Goal: Information Seeking & Learning: Learn about a topic

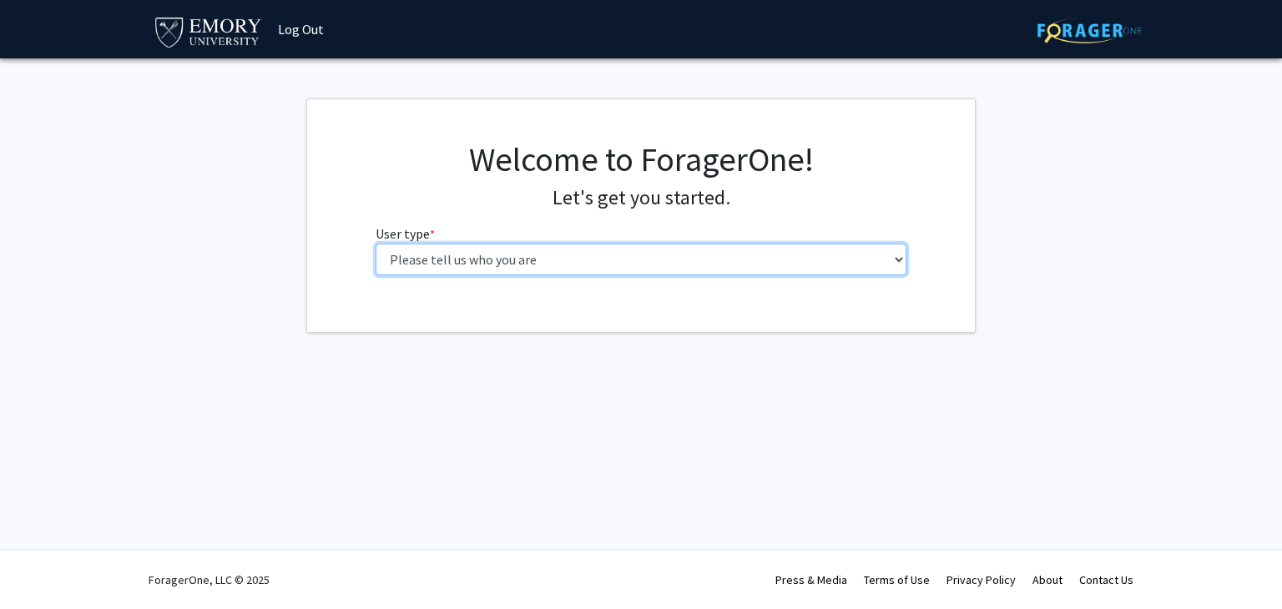
click at [460, 273] on select "Please tell us who you are Undergraduate Student Master's Student Doctoral Cand…" at bounding box center [642, 260] width 532 height 32
select select "1: undergrad"
click at [376, 244] on select "Please tell us who you are Undergraduate Student Master's Student Doctoral Cand…" at bounding box center [642, 260] width 532 height 32
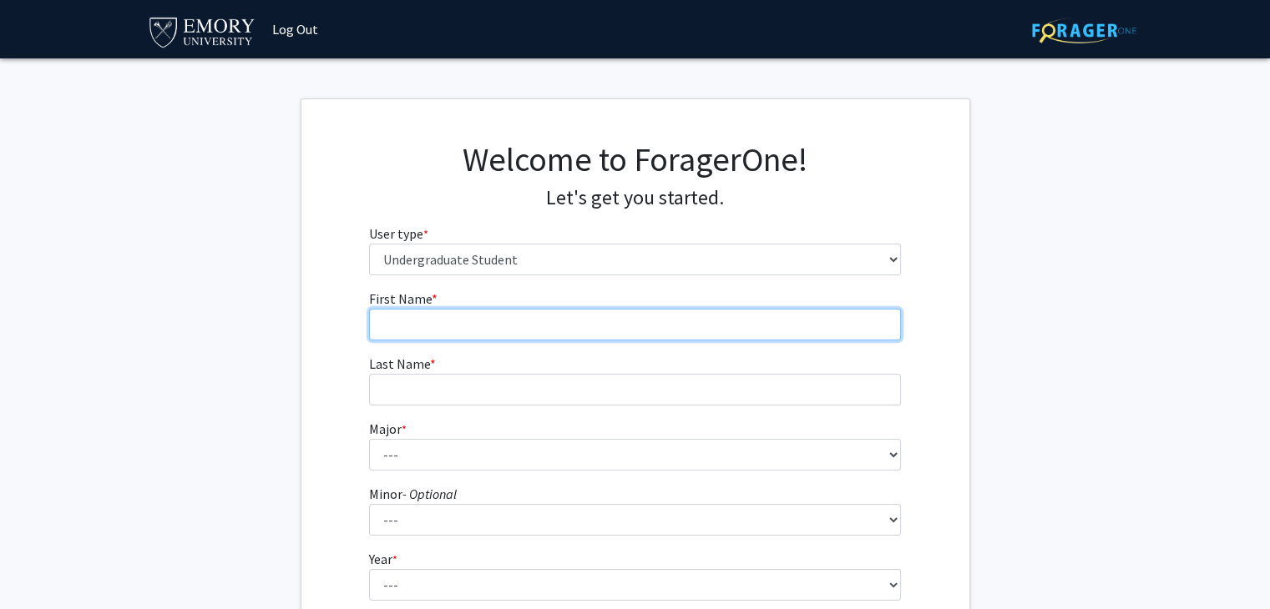
click at [437, 326] on input "First Name * required" at bounding box center [635, 325] width 532 height 32
type input "Amy"
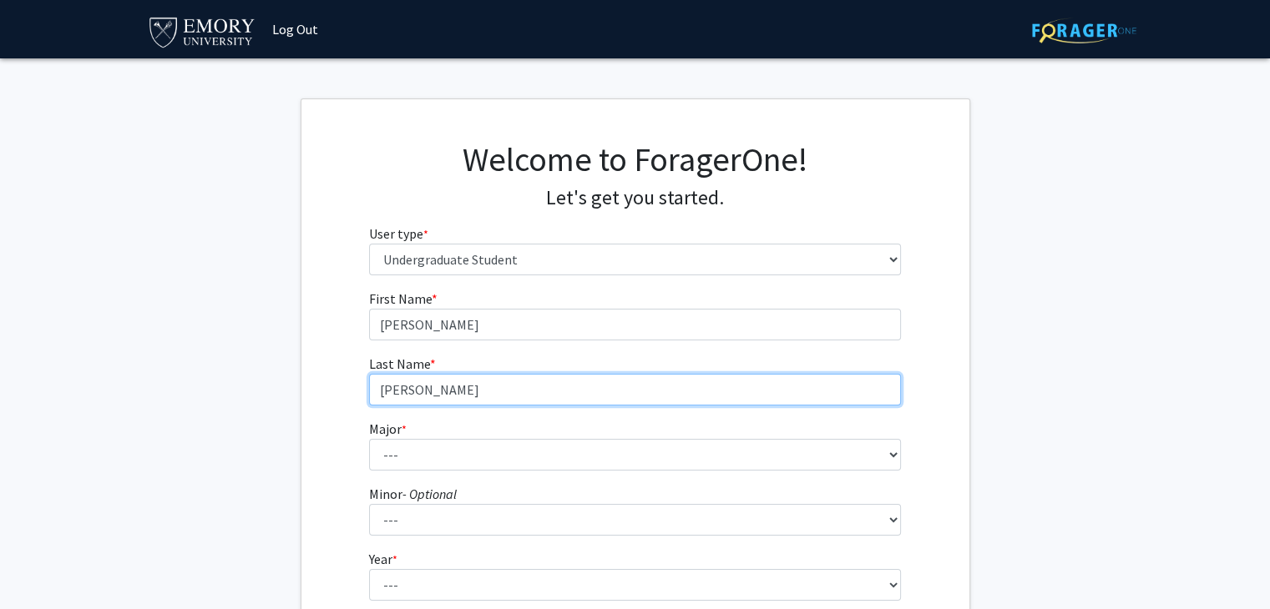
type input "Thomas"
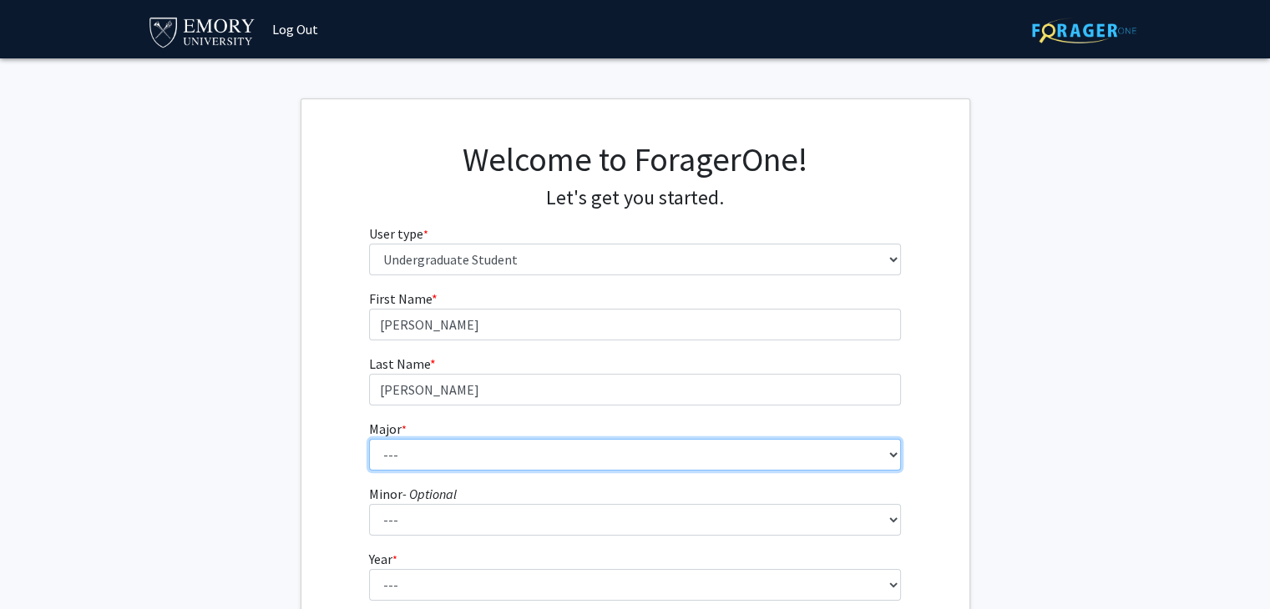
click at [424, 458] on select "--- Accounting African American Studies African Studies American Studies Analyt…" at bounding box center [635, 455] width 532 height 32
select select "12: 973"
click at [369, 439] on select "--- Accounting African American Studies African Studies American Studies Analyt…" at bounding box center [635, 455] width 532 height 32
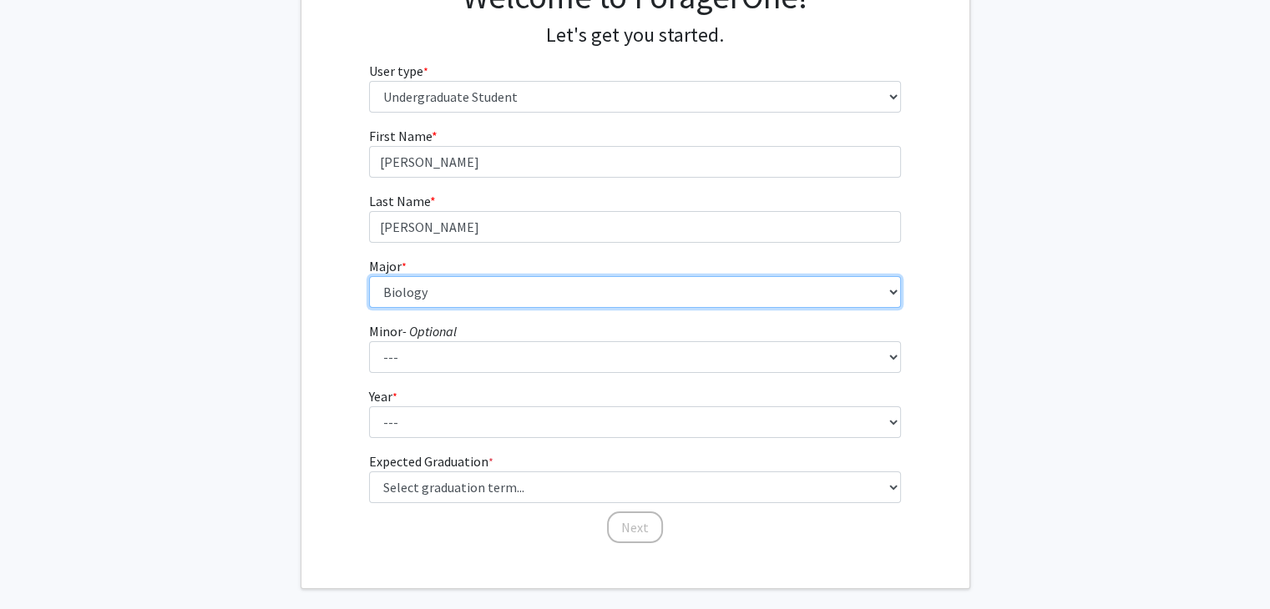
scroll to position [167, 0]
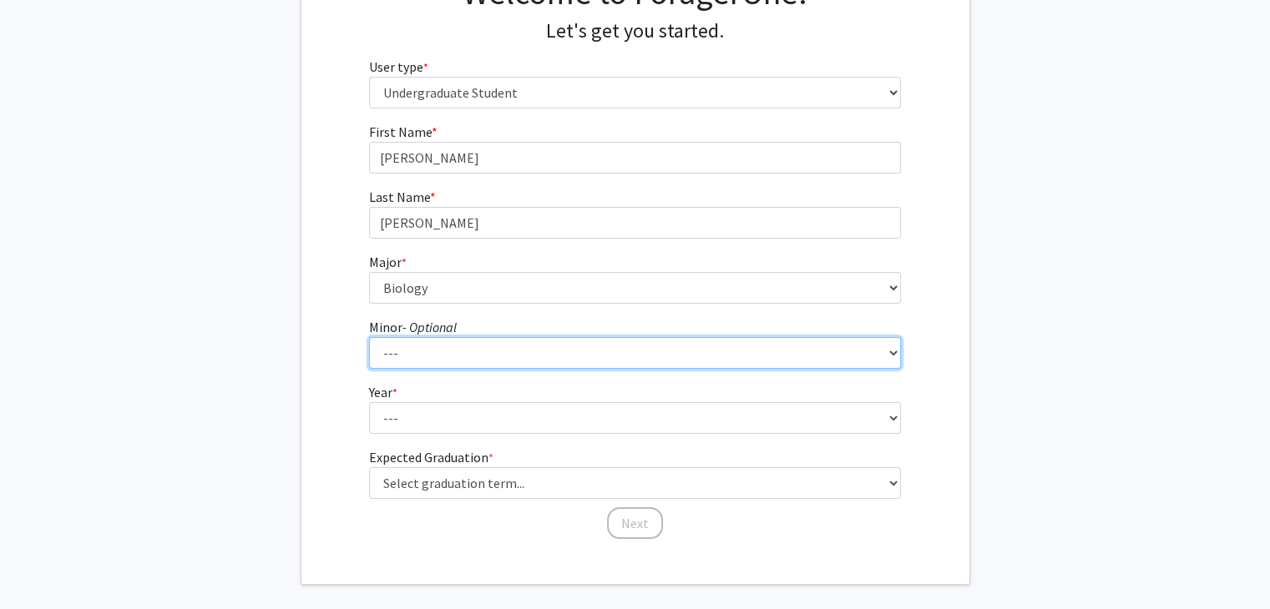
click at [442, 356] on select "--- African American Studies African Studies American Studies Ancient Mediterra…" at bounding box center [635, 353] width 532 height 32
select select "19: 746"
click at [369, 337] on select "--- African American Studies African Studies American Studies Ancient Mediterra…" at bounding box center [635, 353] width 532 height 32
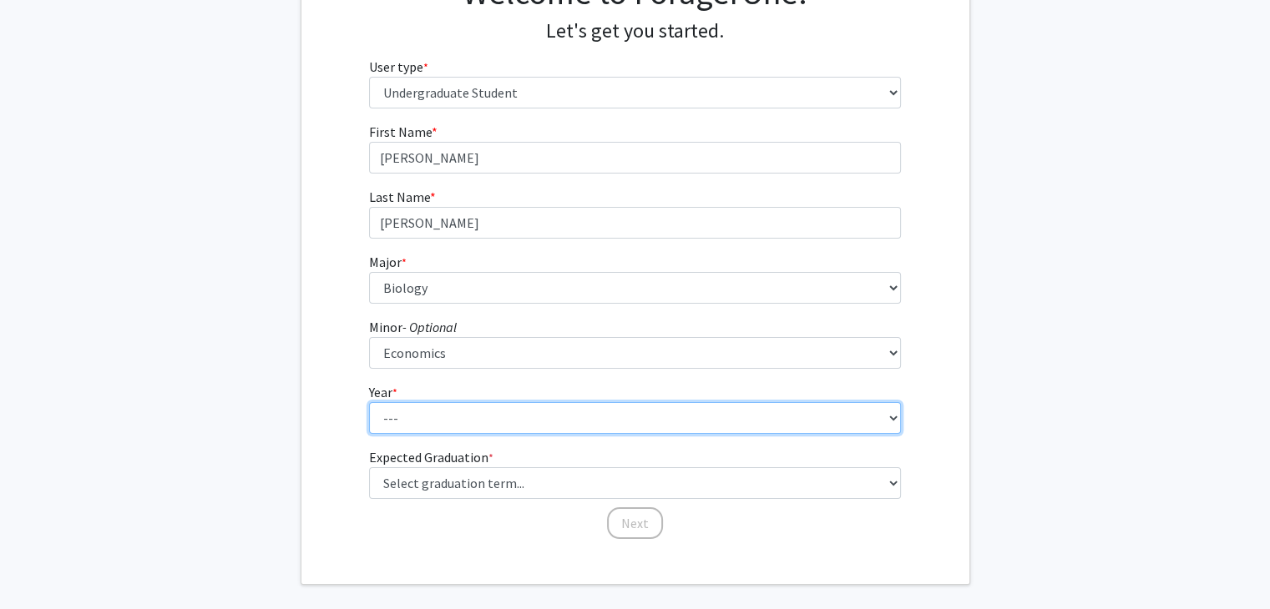
click at [435, 422] on select "--- First-year Sophomore Junior Senior Postbaccalaureate Certificate" at bounding box center [635, 418] width 532 height 32
select select "1: first-year"
click at [369, 402] on select "--- First-year Sophomore Junior Senior Postbaccalaureate Certificate" at bounding box center [635, 418] width 532 height 32
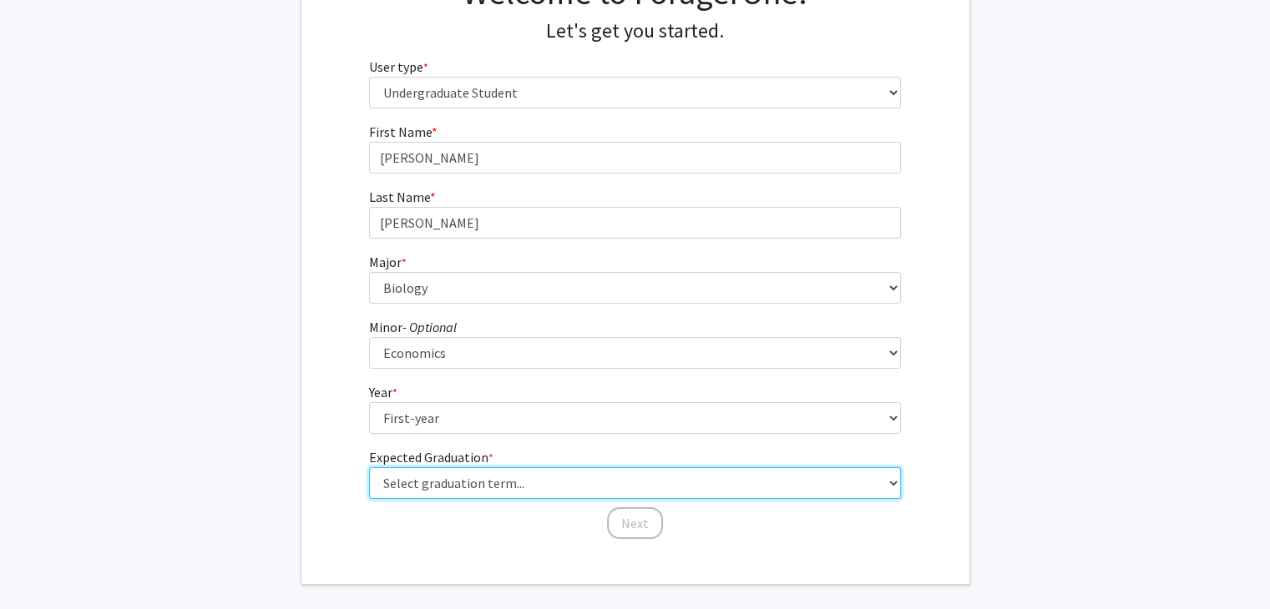
click at [421, 484] on select "Select graduation term... Spring 2025 Summer 2025 Fall 2025 Winter 2025 Spring …" at bounding box center [635, 484] width 532 height 32
select select "17: spring_2029"
click at [369, 468] on select "Select graduation term... Spring 2025 Summer 2025 Fall 2025 Winter 2025 Spring …" at bounding box center [635, 484] width 532 height 32
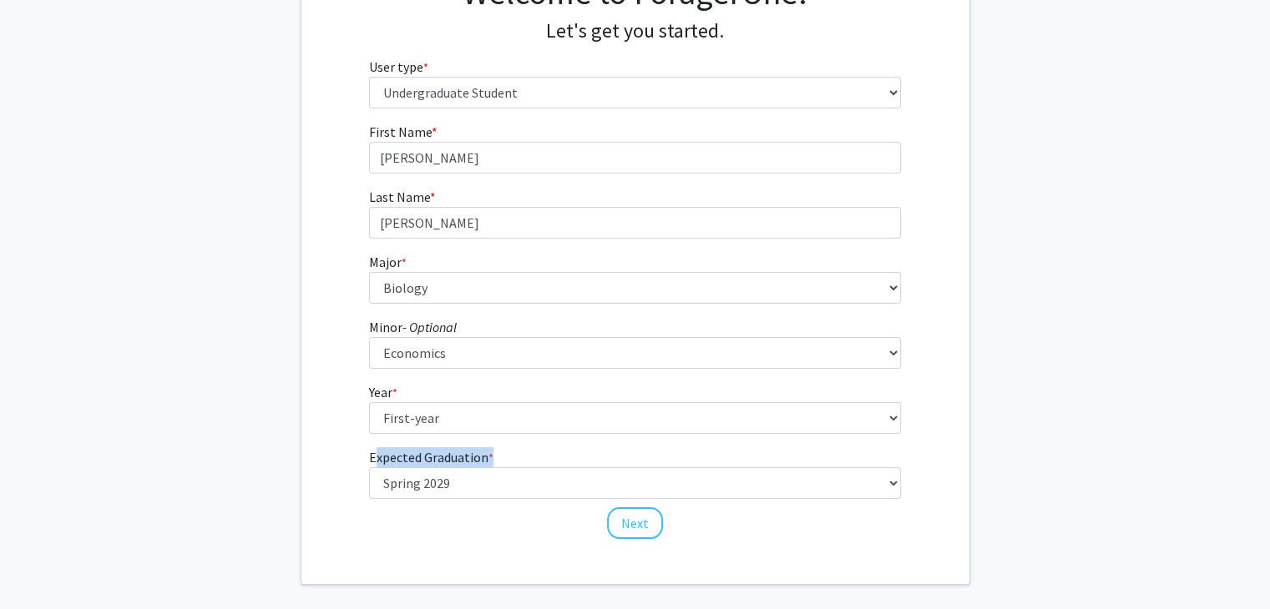
drag, startPoint x: 365, startPoint y: 454, endPoint x: 498, endPoint y: 457, distance: 133.6
click at [498, 457] on div "First Name * required Amy Last Name * required Thomas Major * required --- Acco…" at bounding box center [634, 331] width 557 height 419
click at [270, 498] on fg-get-started "Welcome to ForagerOne! Let's get you started. User type * required Please tell …" at bounding box center [635, 259] width 1270 height 654
click at [629, 518] on button "Next" at bounding box center [635, 524] width 56 height 32
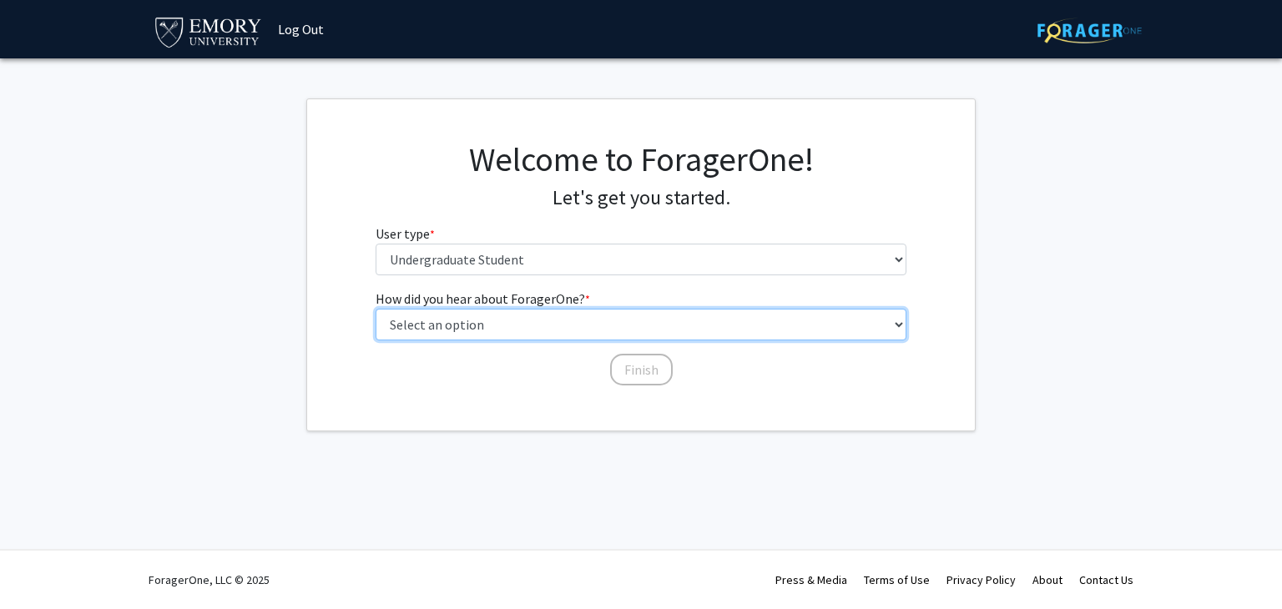
click at [512, 325] on select "Select an option Peer/student recommendation Faculty/staff recommendation Unive…" at bounding box center [642, 325] width 532 height 32
select select "3: university_website"
click at [376, 309] on select "Select an option Peer/student recommendation Faculty/staff recommendation Unive…" at bounding box center [642, 325] width 532 height 32
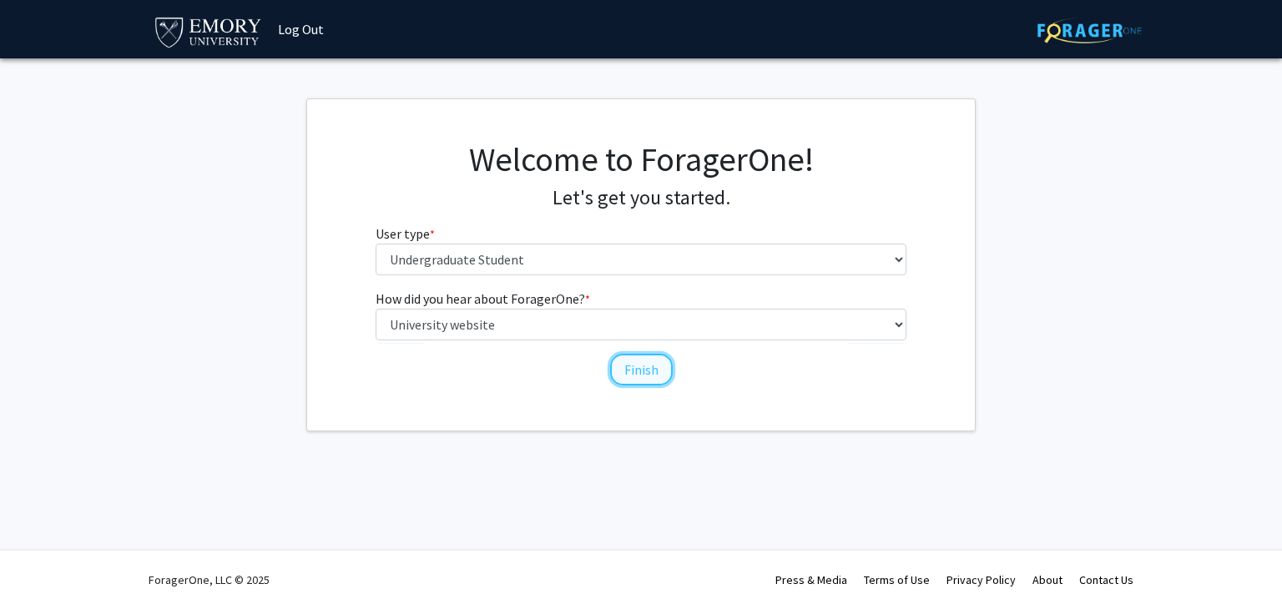
click at [633, 376] on button "Finish" at bounding box center [641, 370] width 63 height 32
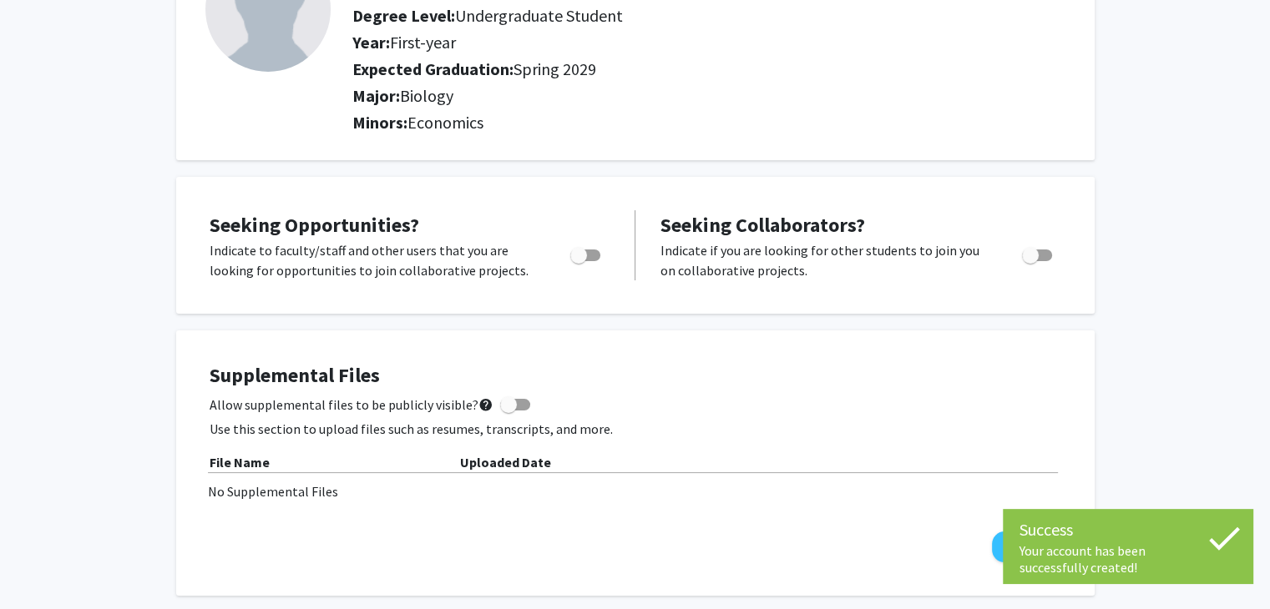
scroll to position [167, 0]
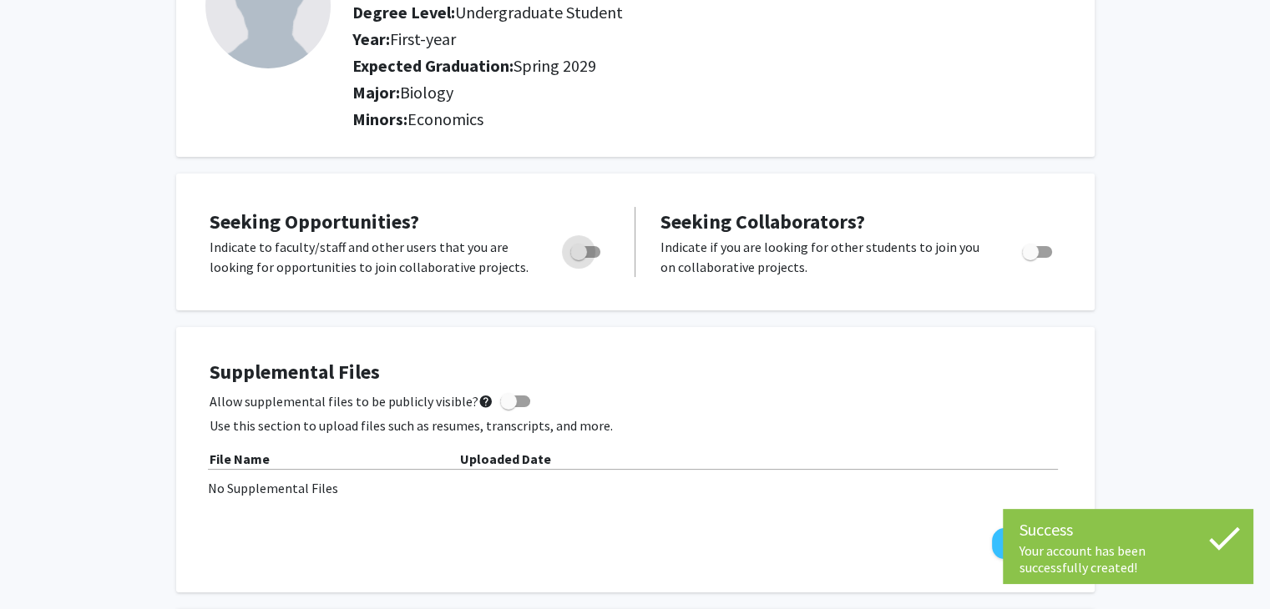
click at [589, 254] on span "Toggle" at bounding box center [585, 252] width 30 height 12
click at [579, 258] on input "Are you actively seeking opportunities?" at bounding box center [578, 258] width 1 height 1
checkbox input "true"
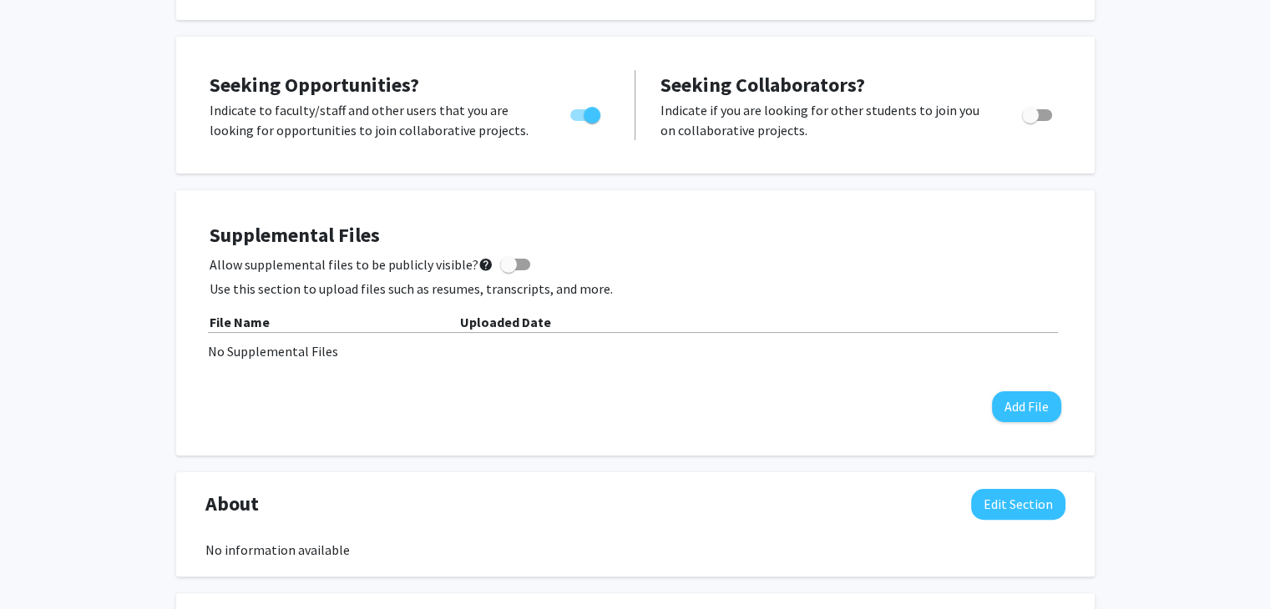
scroll to position [0, 0]
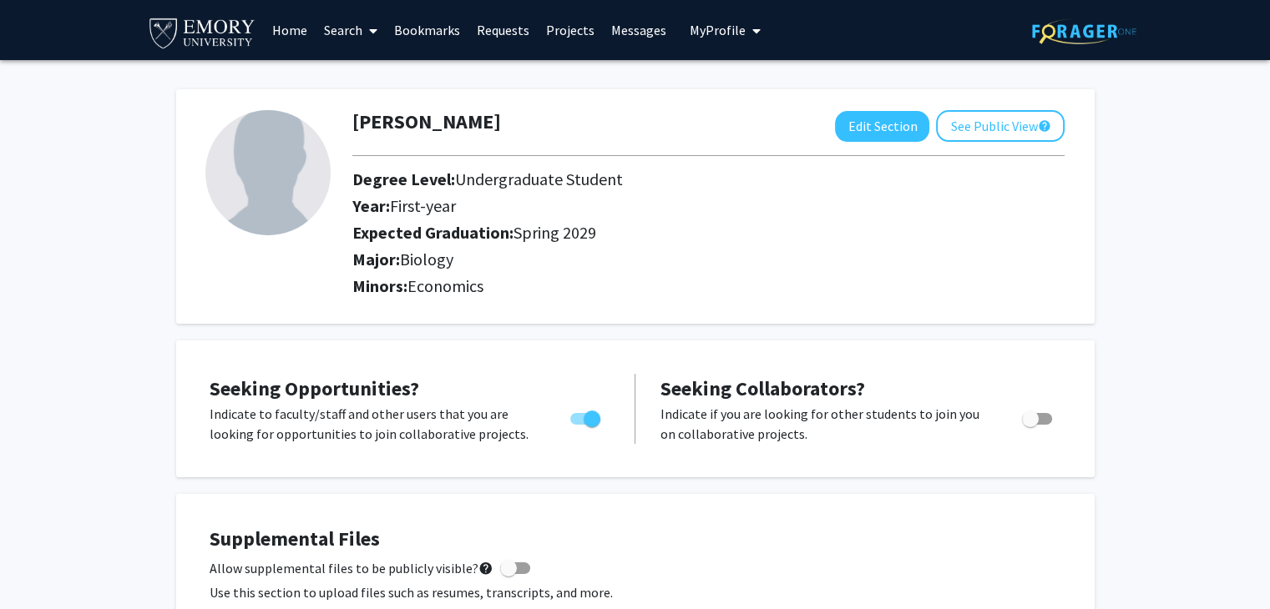
click at [360, 28] on link "Search" at bounding box center [351, 30] width 70 height 58
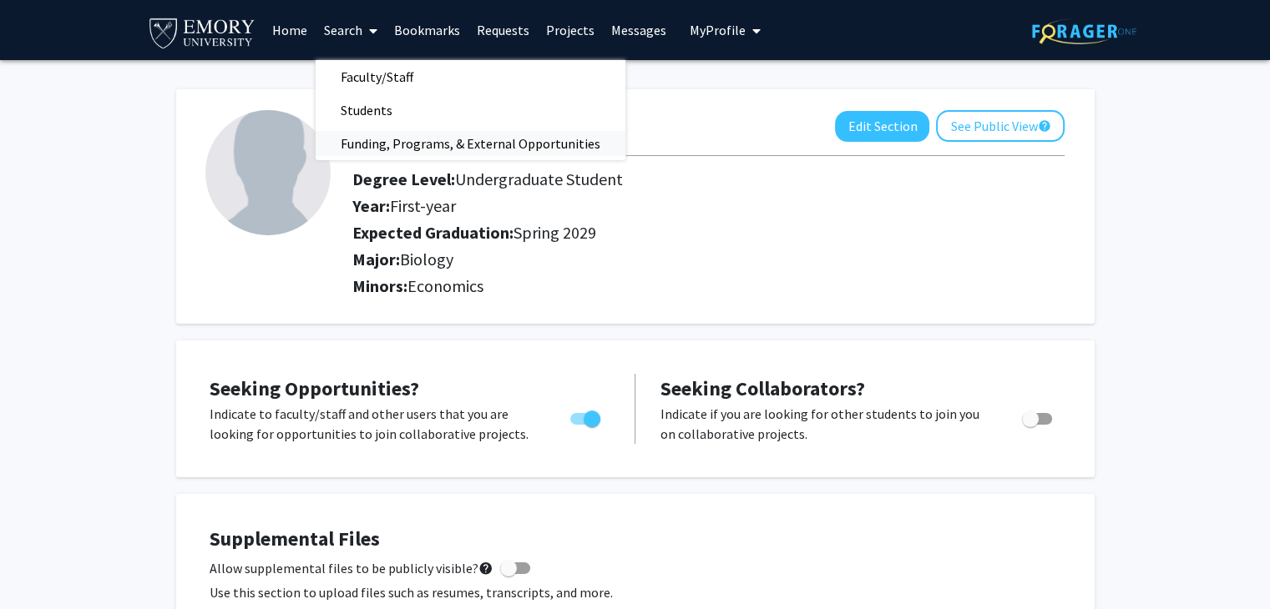
click at [363, 152] on span "Funding, Programs, & External Opportunities" at bounding box center [471, 143] width 310 height 33
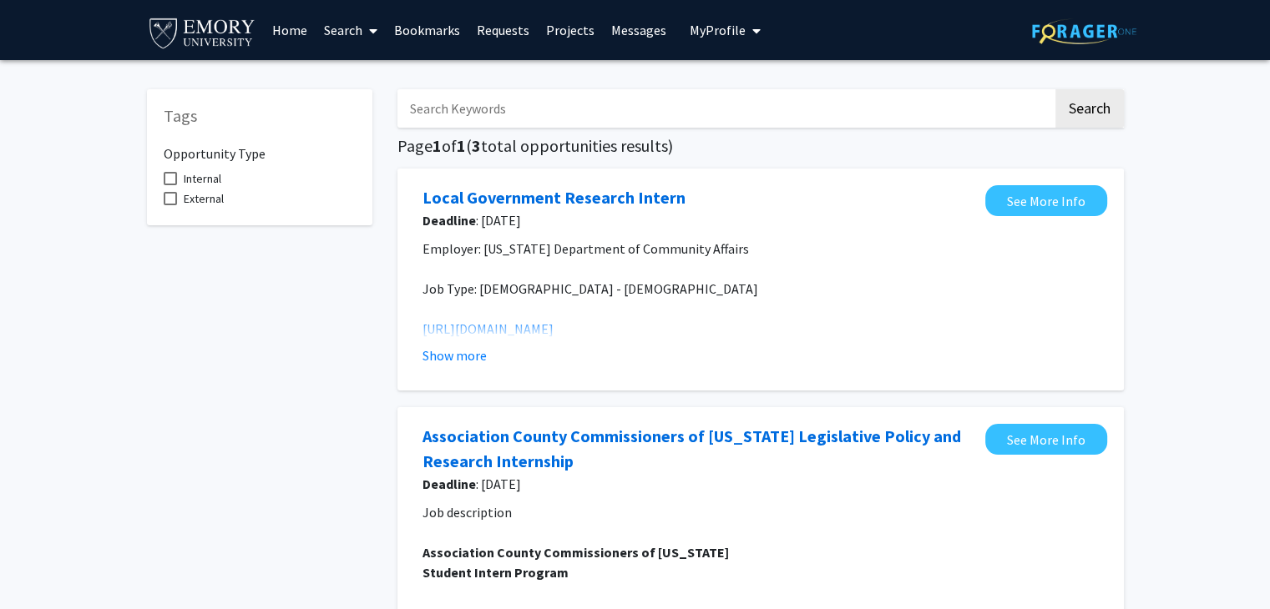
scroll to position [425, 0]
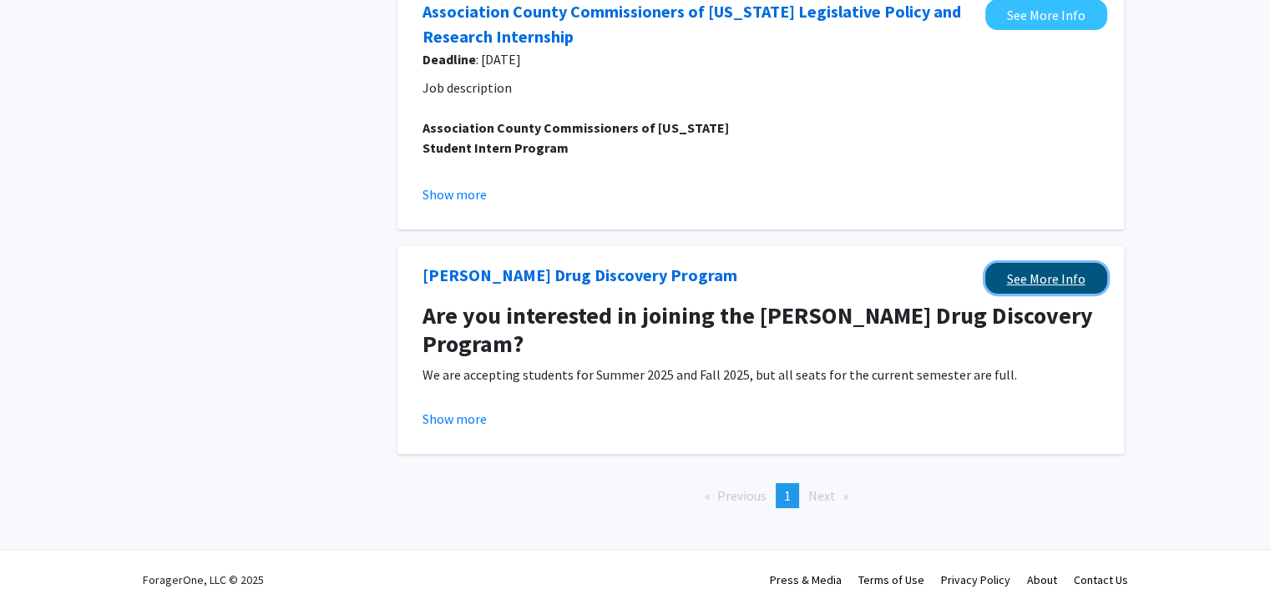
click at [996, 286] on link "See More Info" at bounding box center [1046, 278] width 122 height 31
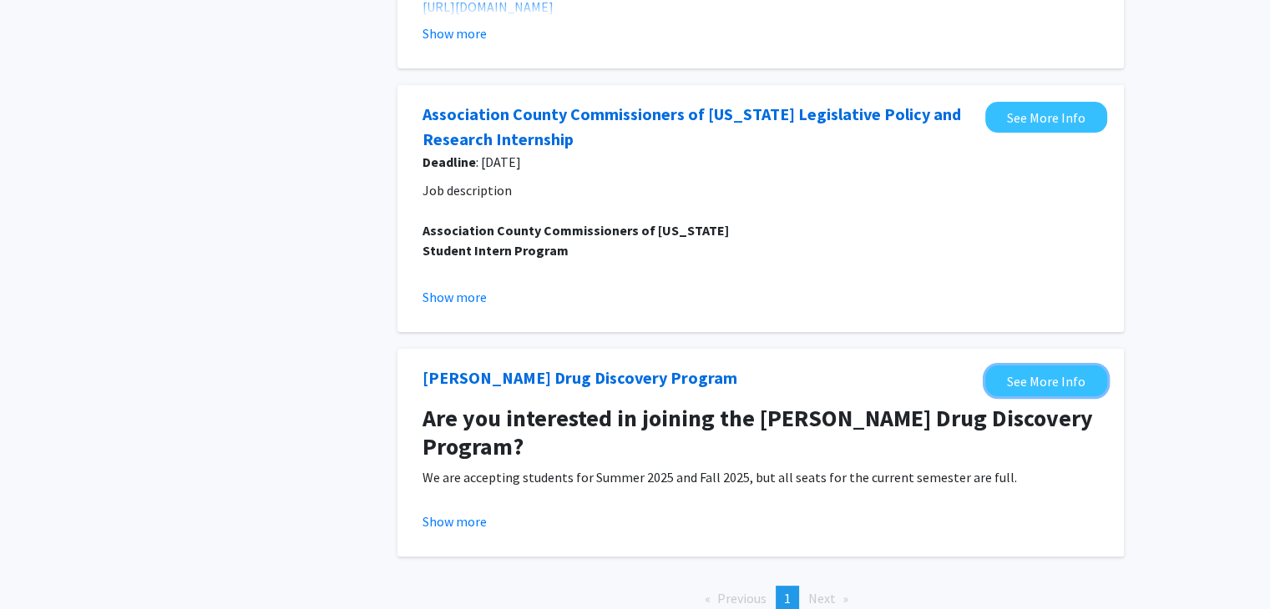
scroll to position [0, 0]
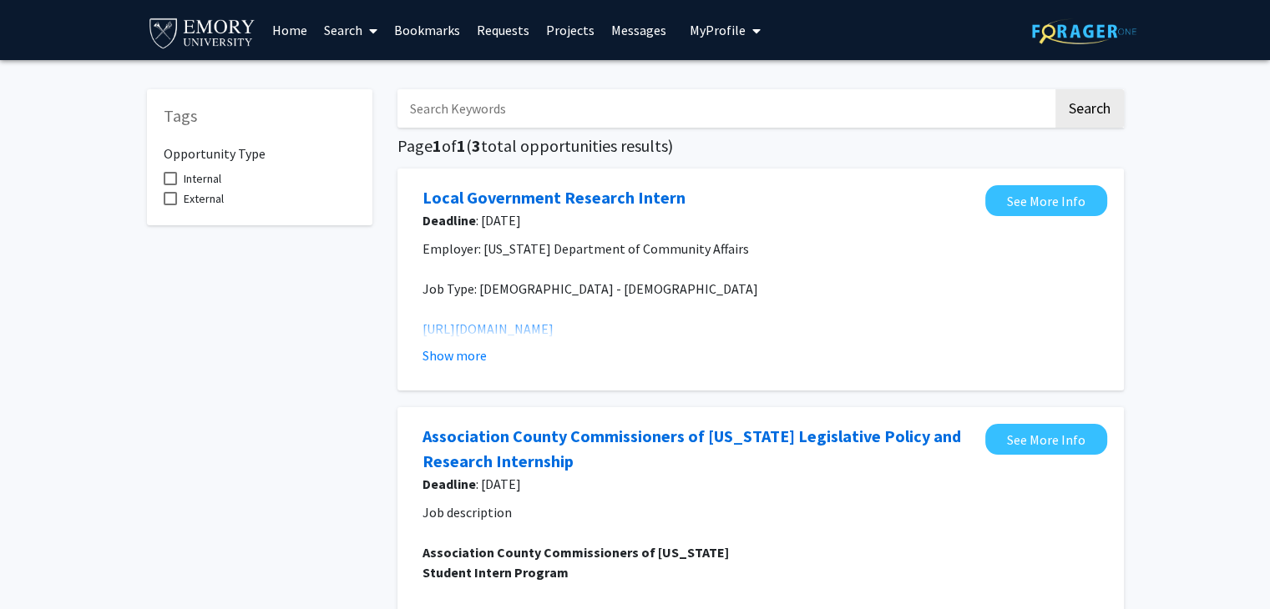
click at [585, 27] on link "Projects" at bounding box center [570, 30] width 65 height 58
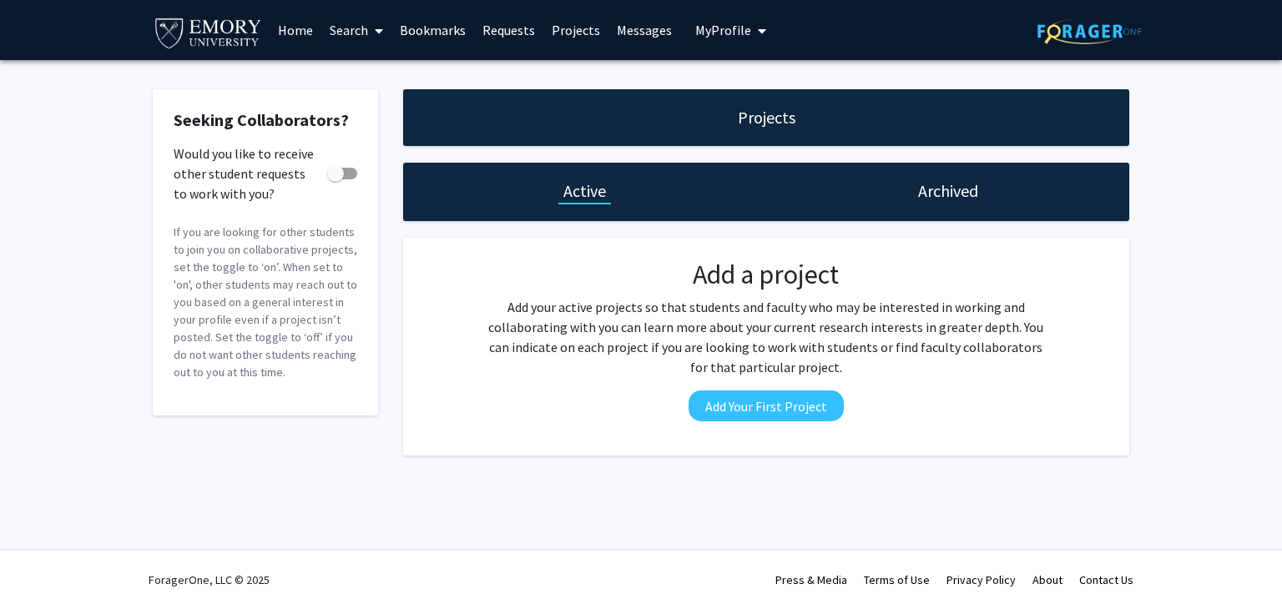
click at [305, 31] on link "Home" at bounding box center [296, 30] width 52 height 58
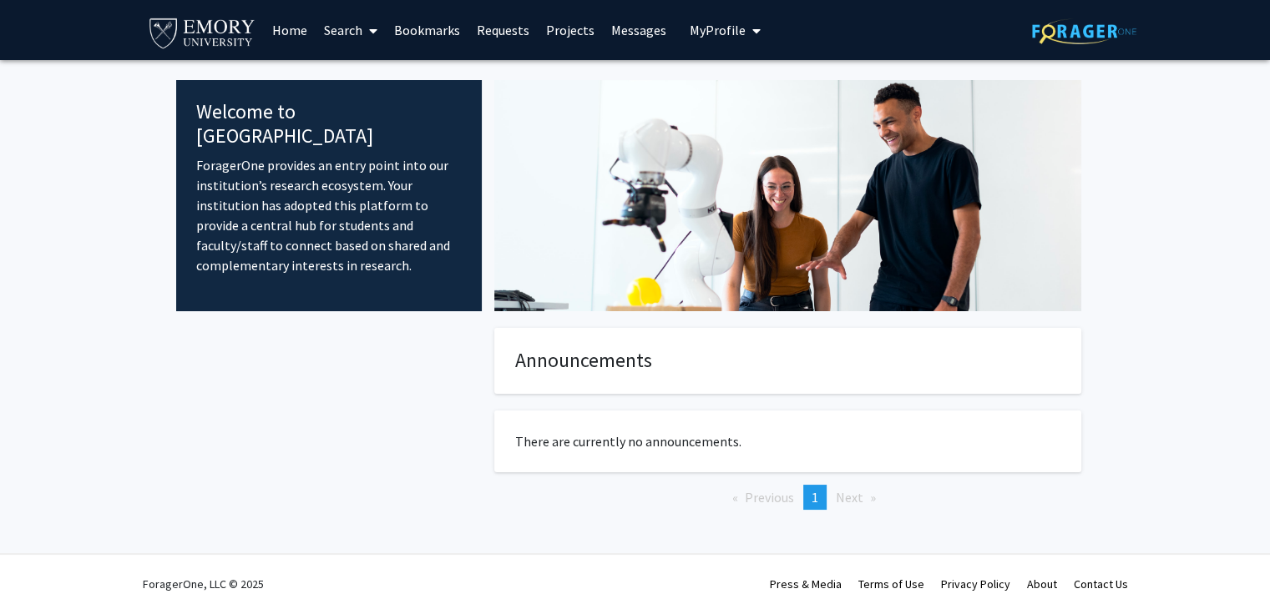
click at [311, 41] on link "Home" at bounding box center [290, 30] width 52 height 58
click at [329, 36] on link "Search" at bounding box center [351, 30] width 70 height 58
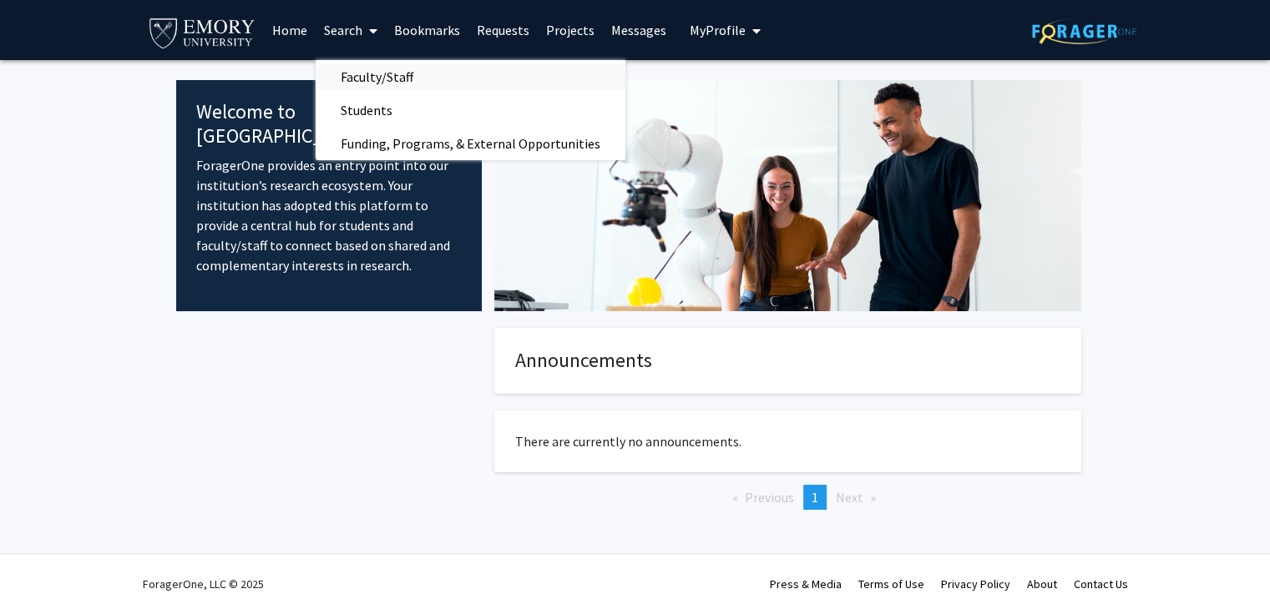
click at [355, 83] on span "Faculty/Staff" at bounding box center [377, 76] width 123 height 33
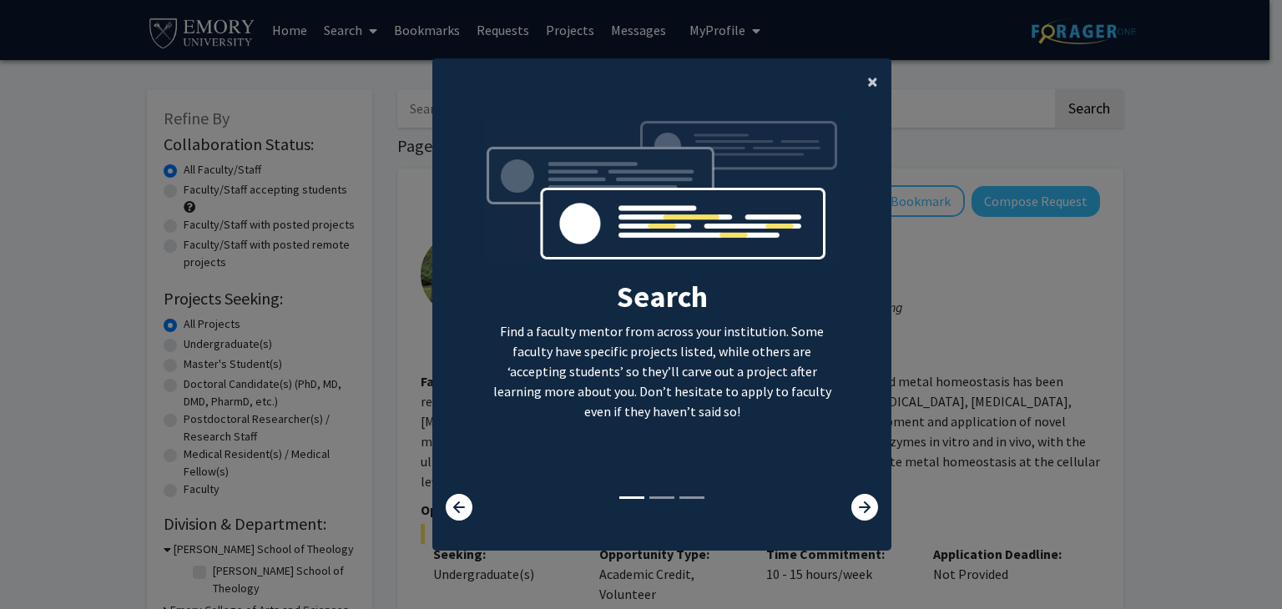
click at [871, 78] on span "×" at bounding box center [872, 81] width 11 height 26
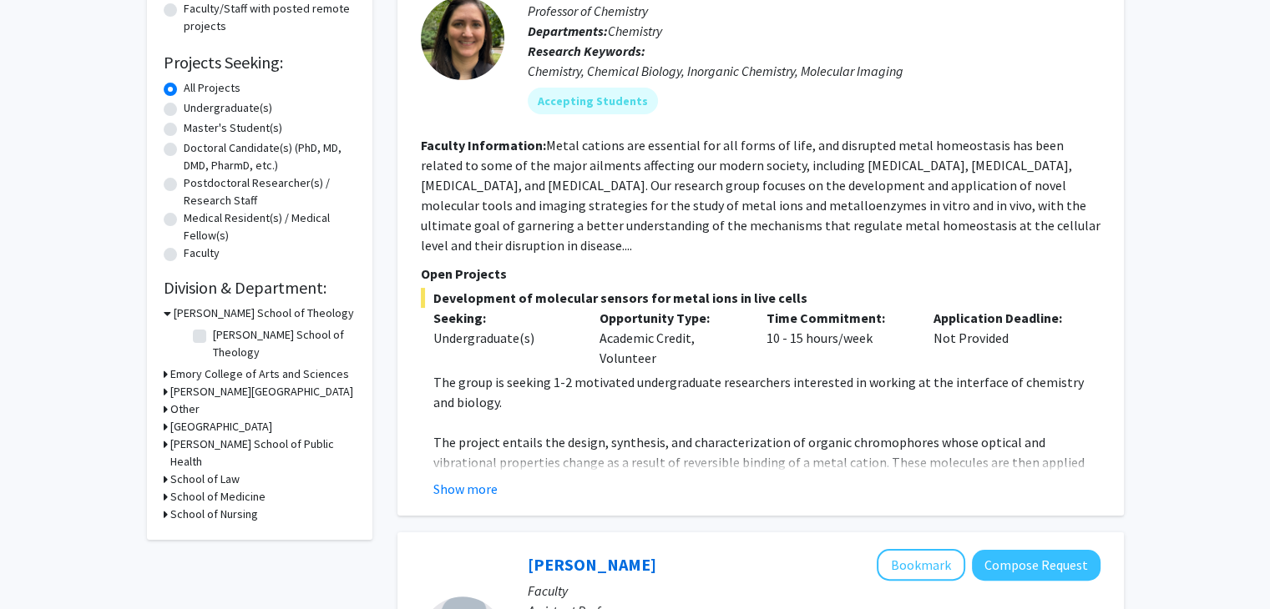
scroll to position [250, 0]
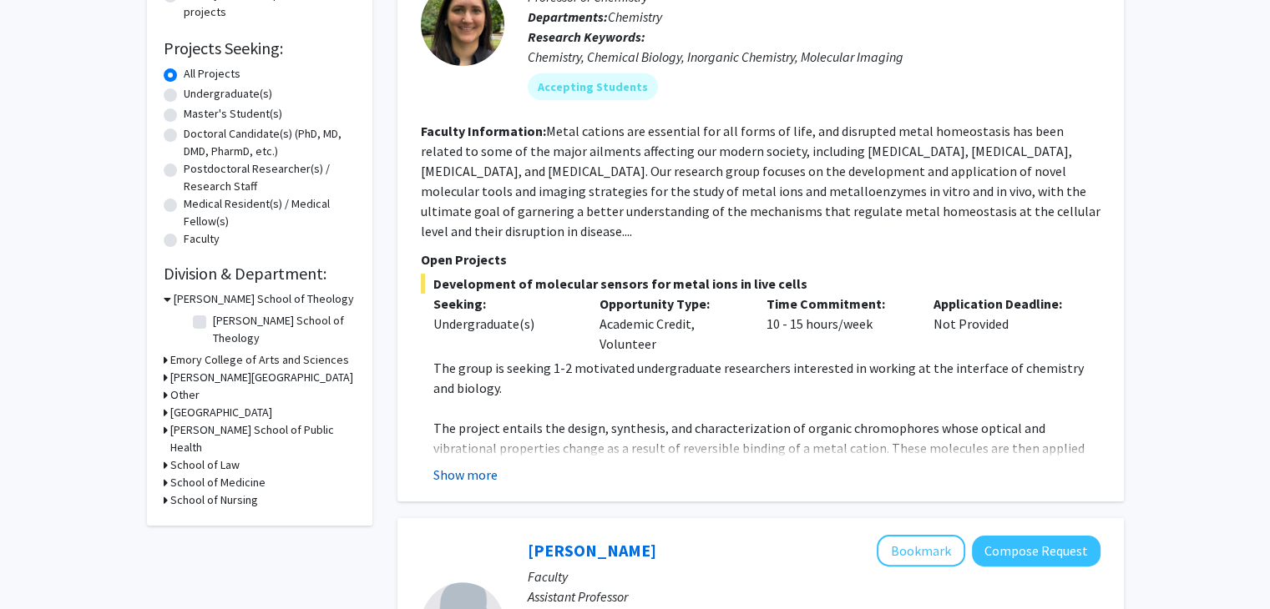
click at [486, 465] on button "Show more" at bounding box center [465, 475] width 64 height 20
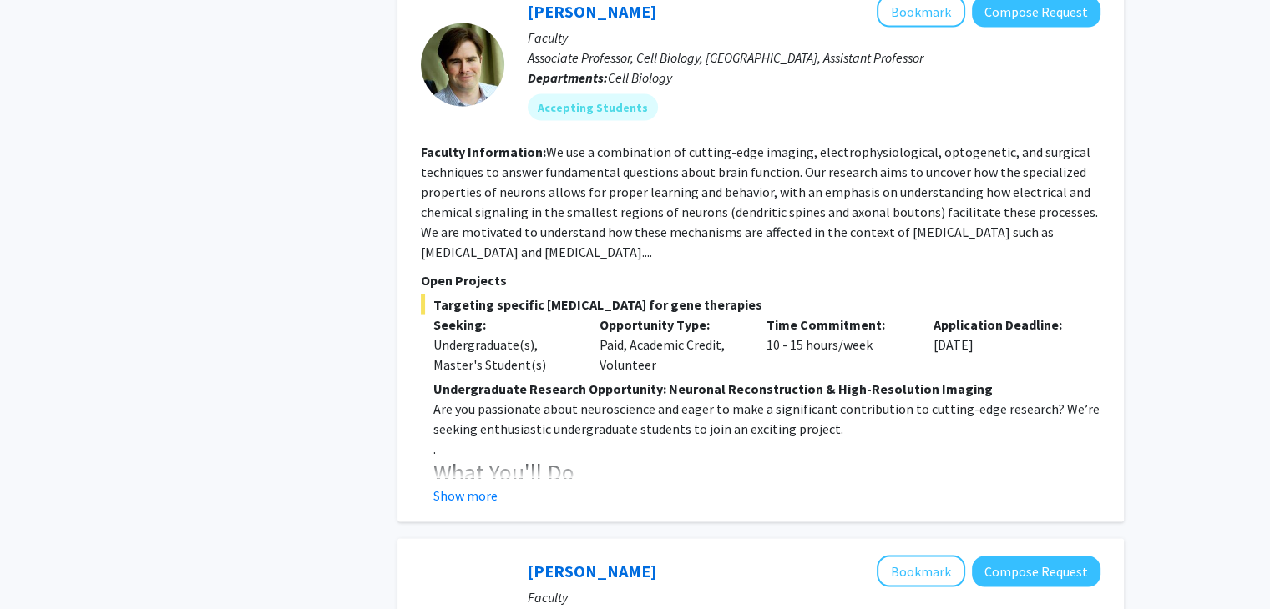
scroll to position [3339, 0]
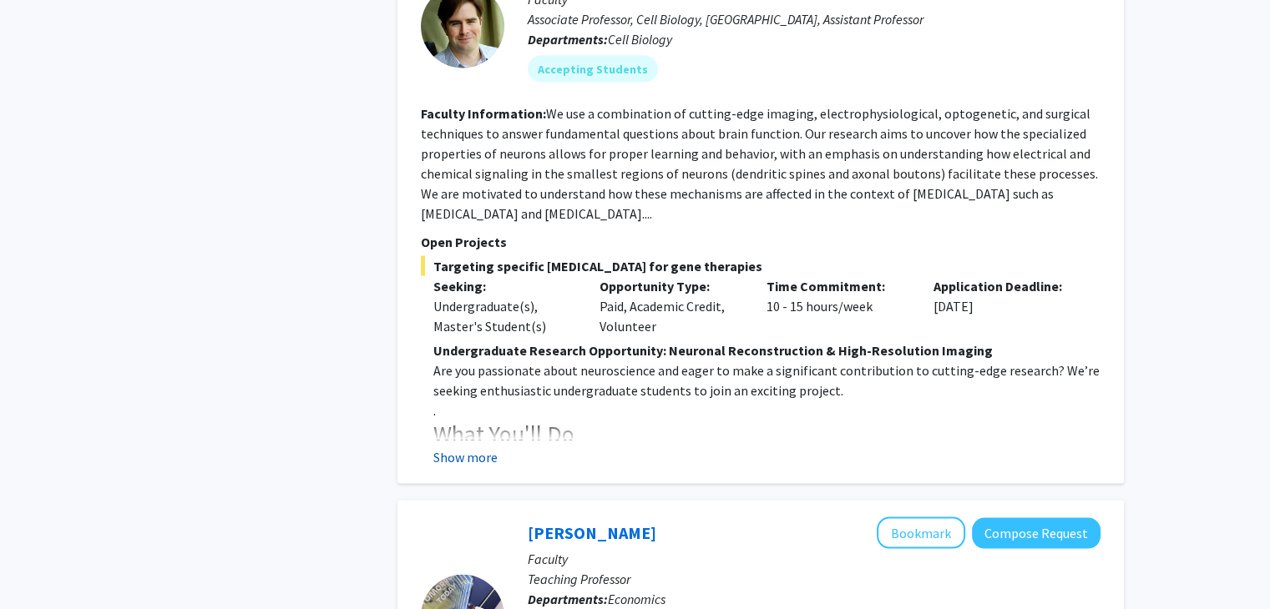
click at [470, 447] on button "Show more" at bounding box center [465, 457] width 64 height 20
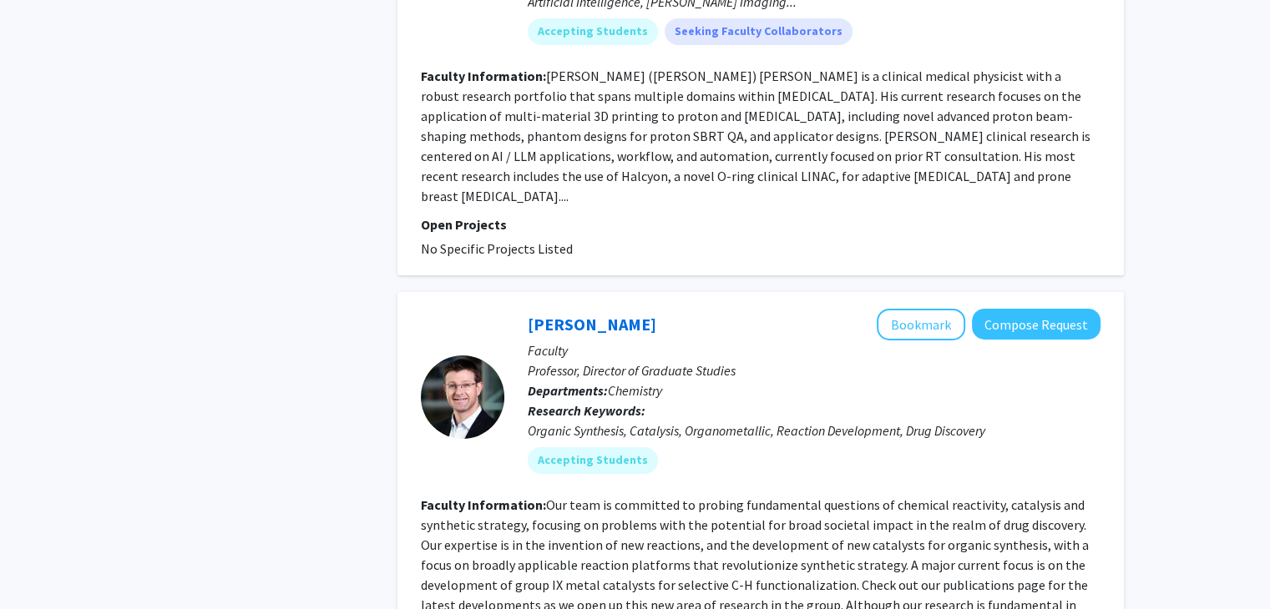
scroll to position [5844, 0]
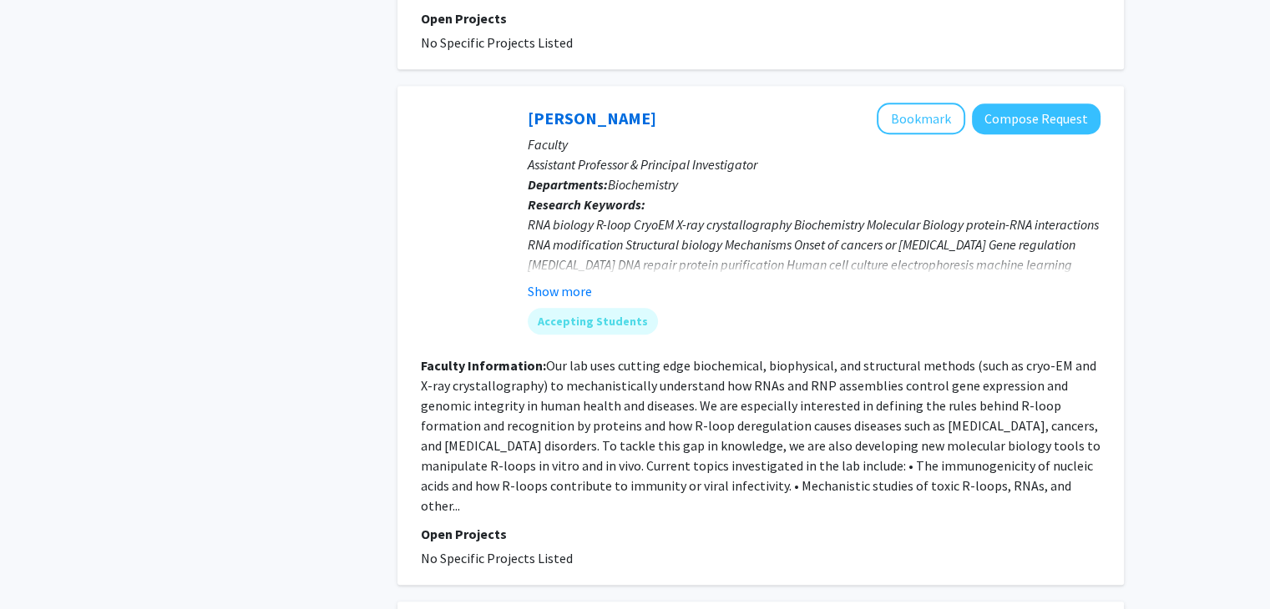
scroll to position [1419, 0]
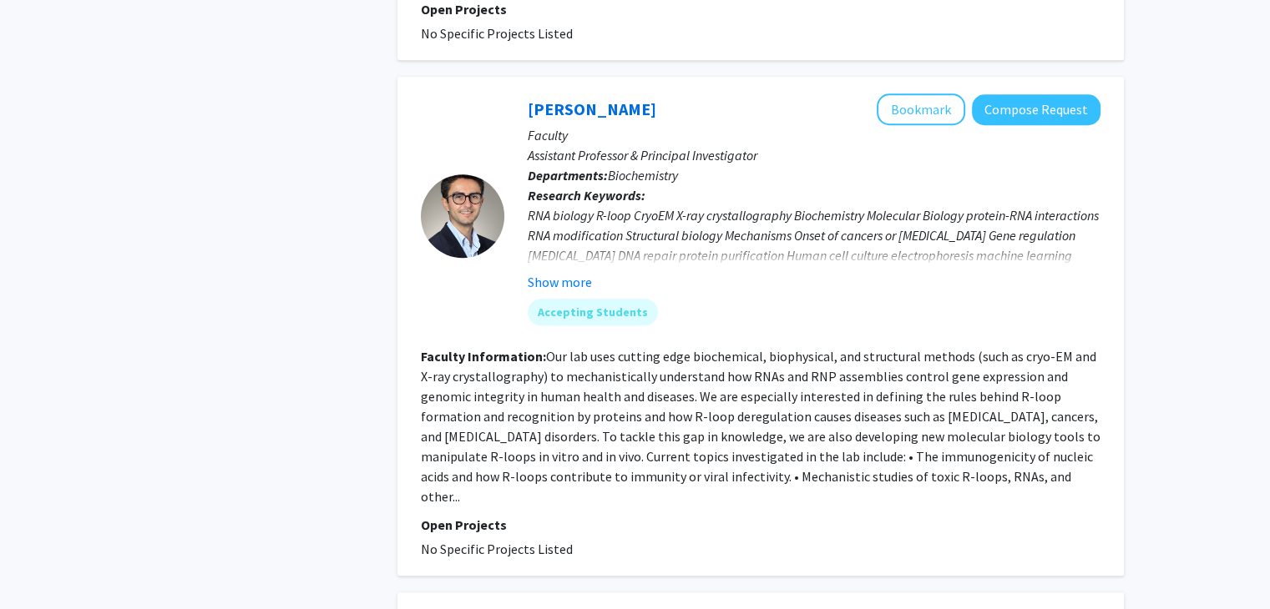
click at [771, 399] on fg-read-more "Our lab uses cutting edge biochemical, biophysical, and structural methods (suc…" at bounding box center [761, 426] width 680 height 157
click at [574, 272] on button "Show more" at bounding box center [560, 282] width 64 height 20
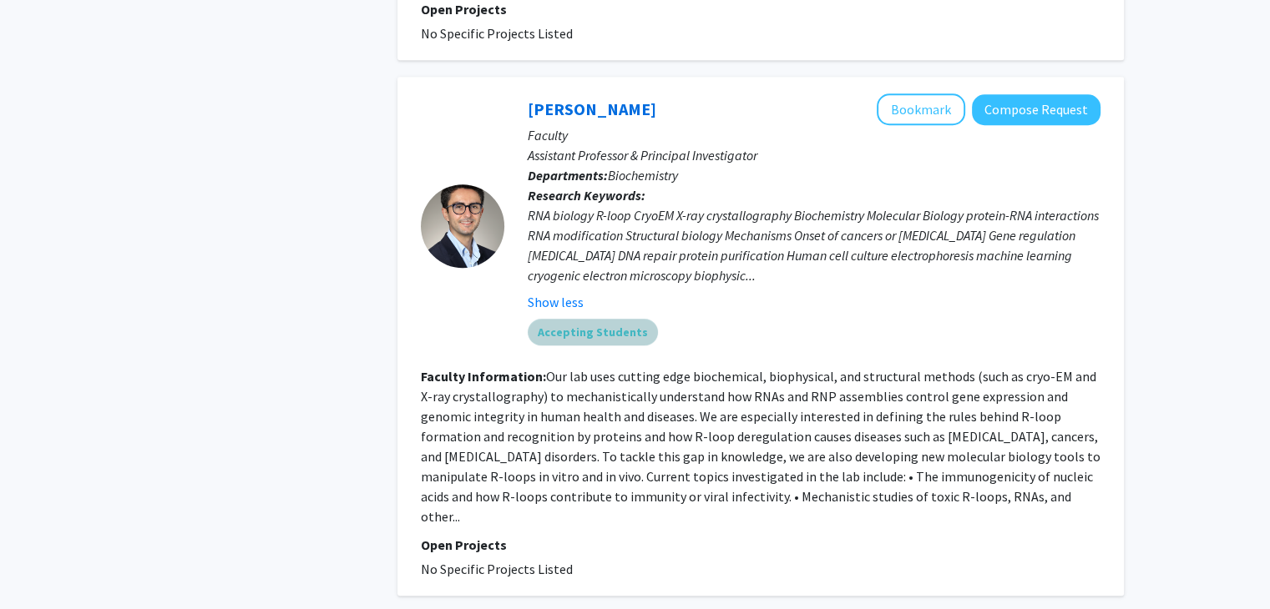
click at [564, 319] on mat-chip "Accepting Students" at bounding box center [593, 332] width 130 height 27
click at [684, 251] on div "RNA biology R-loop CryoEM X-ray crystallography Biochemistry Molecular Biology …" at bounding box center [814, 245] width 573 height 80
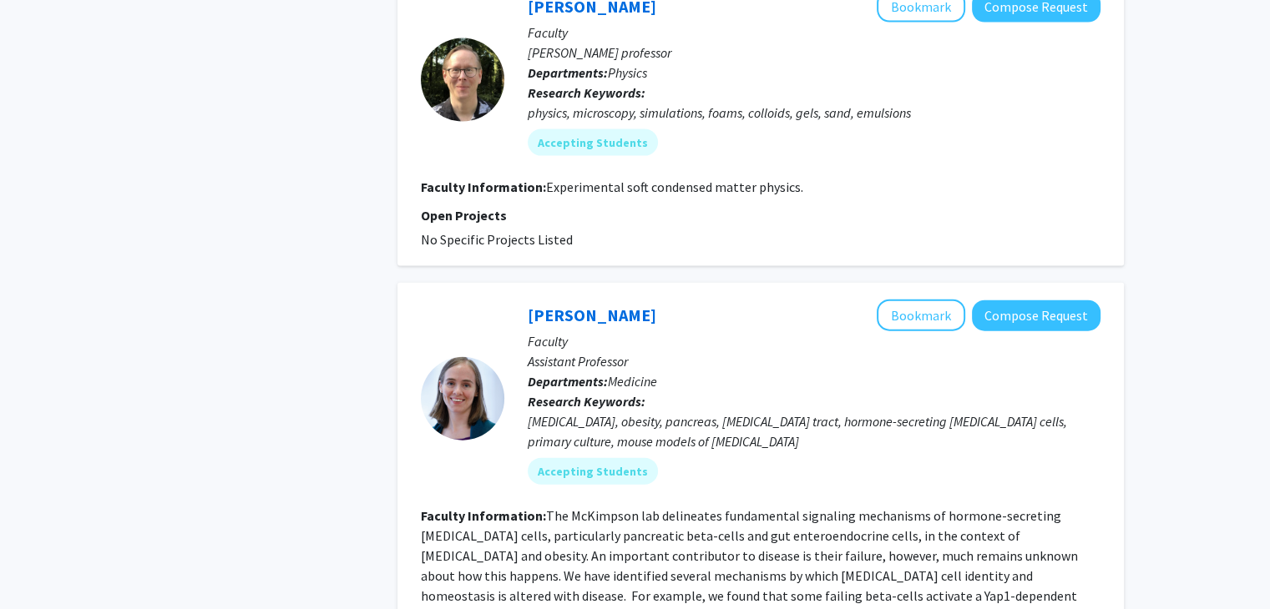
scroll to position [3757, 0]
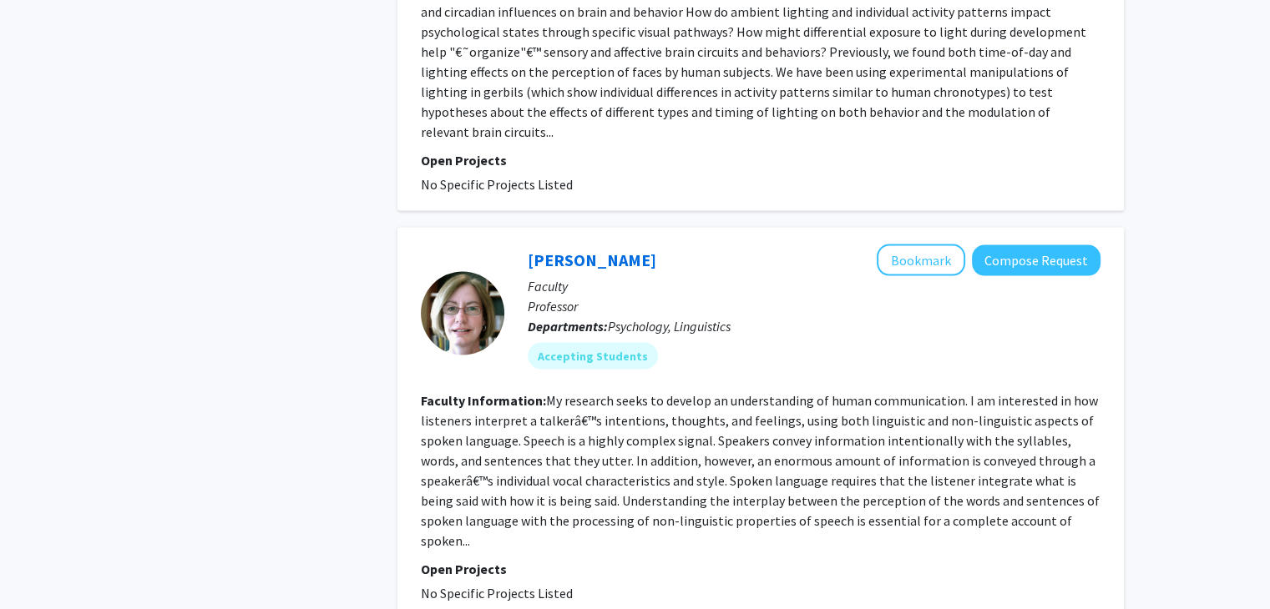
scroll to position [3172, 0]
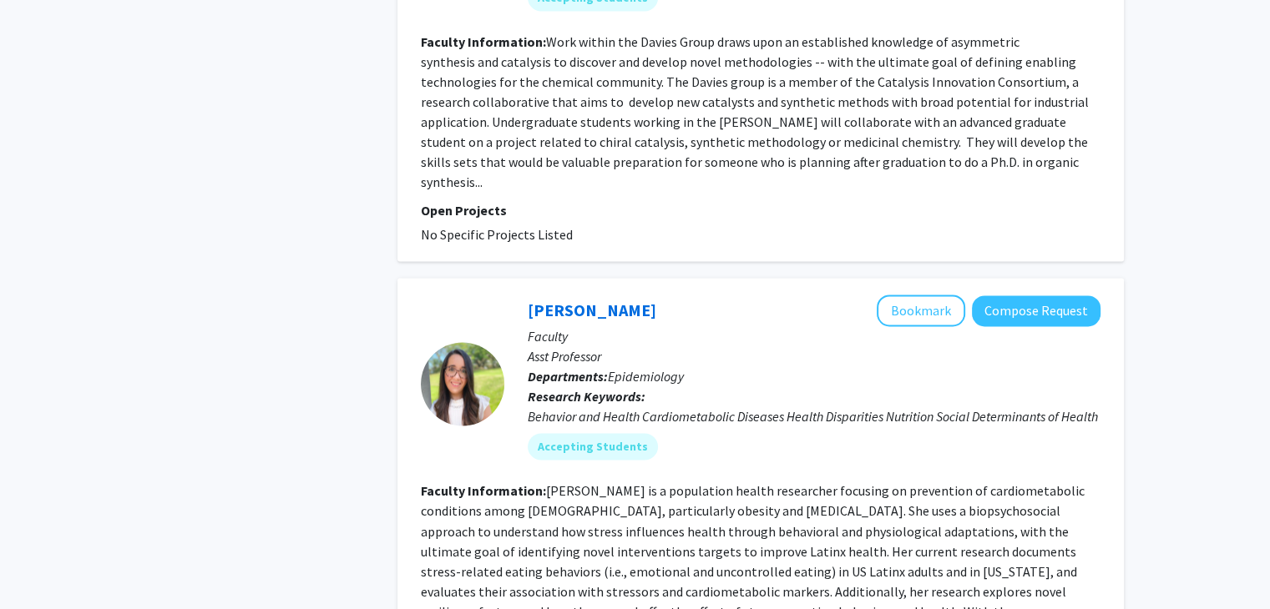
scroll to position [2672, 0]
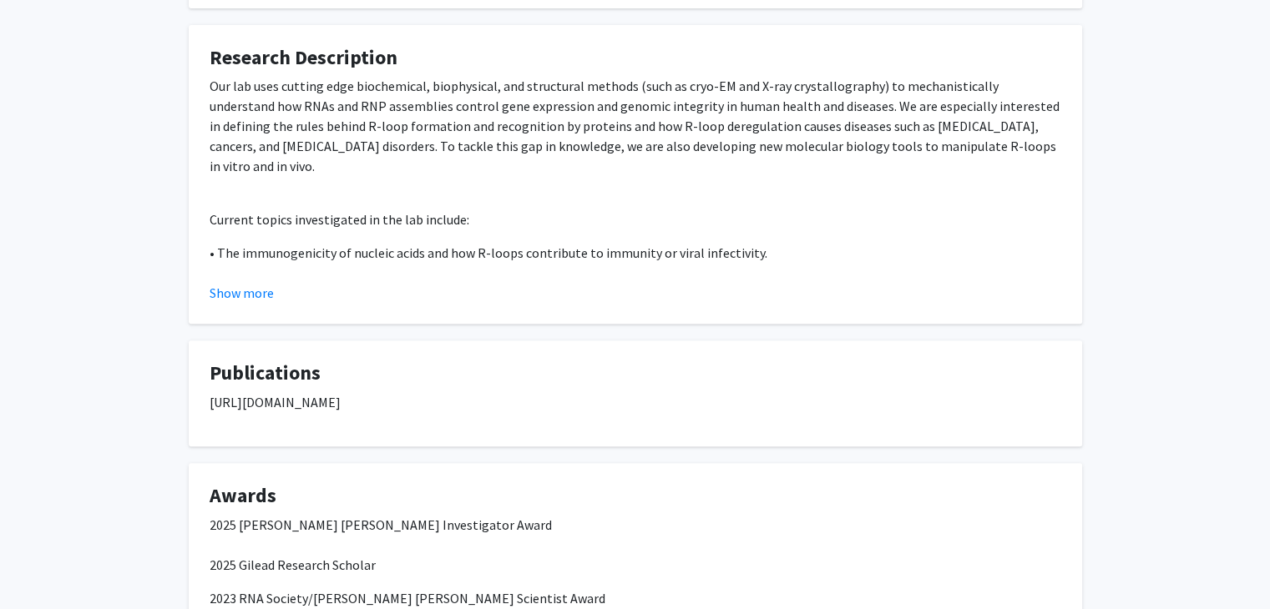
scroll to position [751, 0]
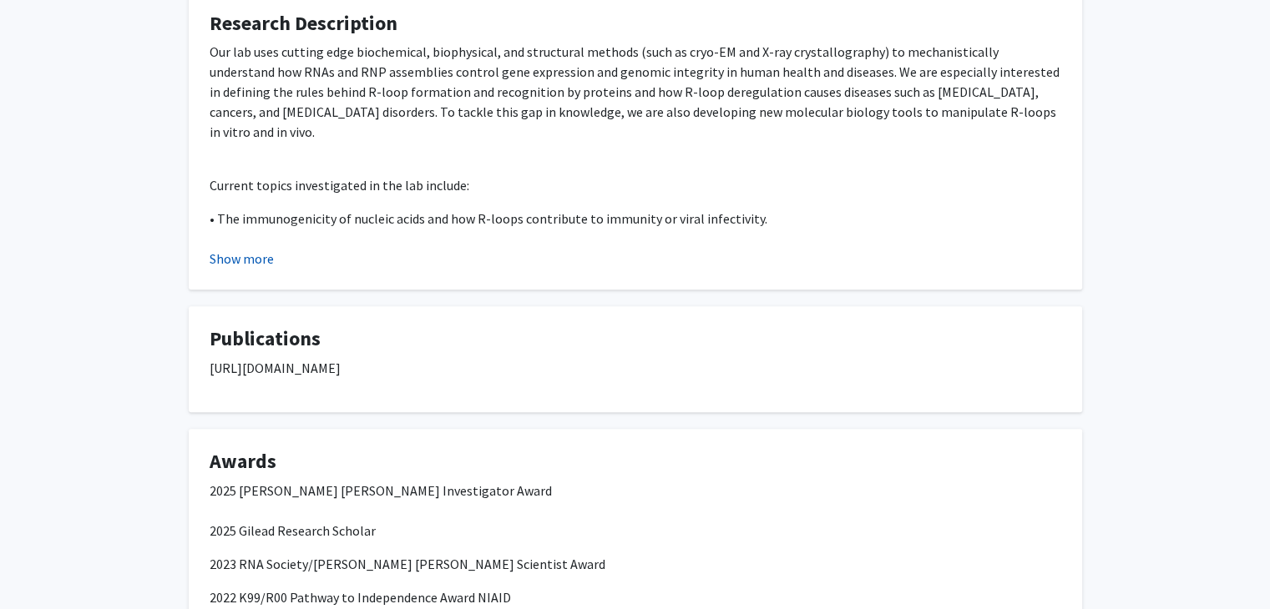
click at [251, 265] on button "Show more" at bounding box center [242, 259] width 64 height 20
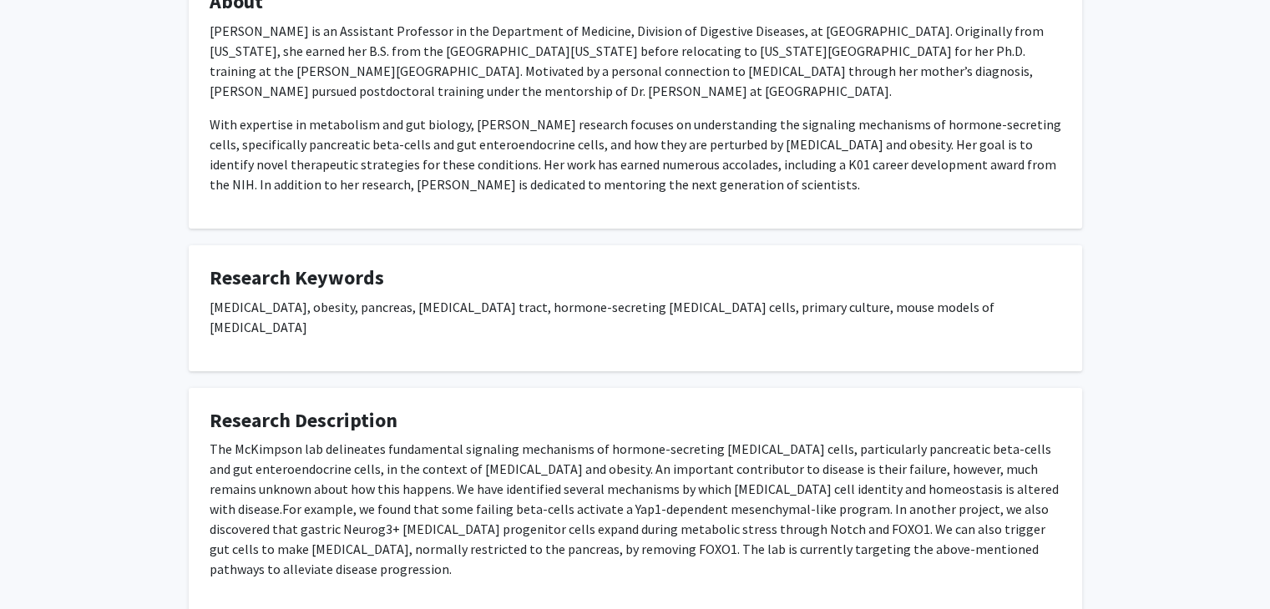
scroll to position [402, 0]
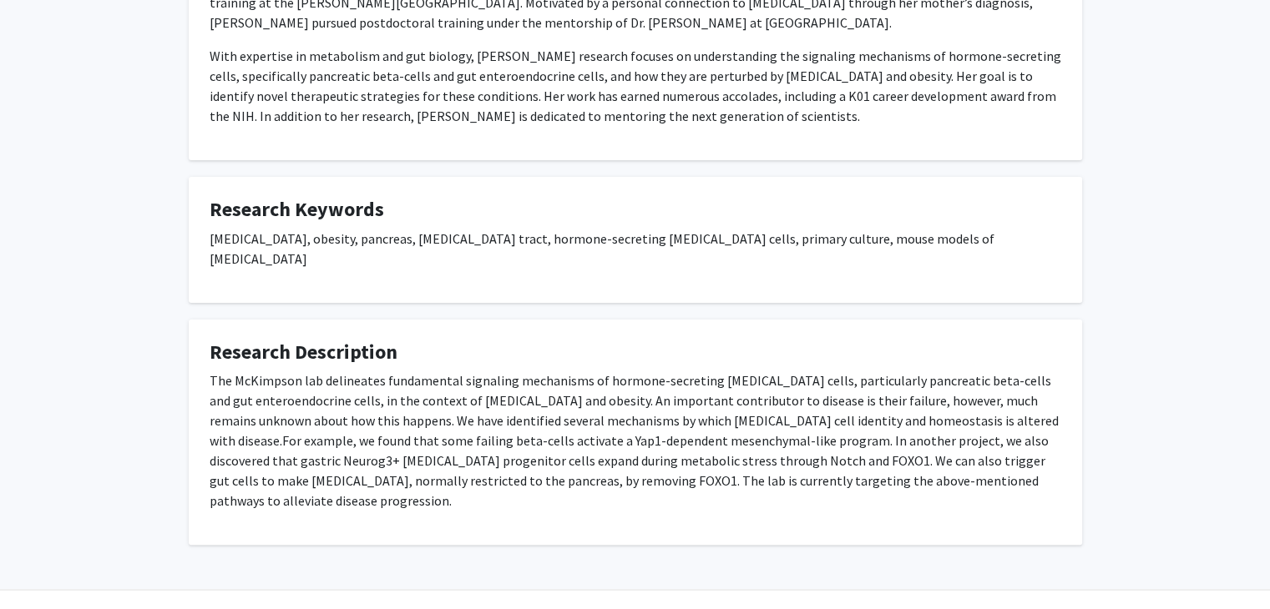
click at [885, 320] on fg-card "Research Description The McKimpson lab delineates fundamental signaling mechani…" at bounding box center [635, 433] width 893 height 226
